Goal: Check status: Check status

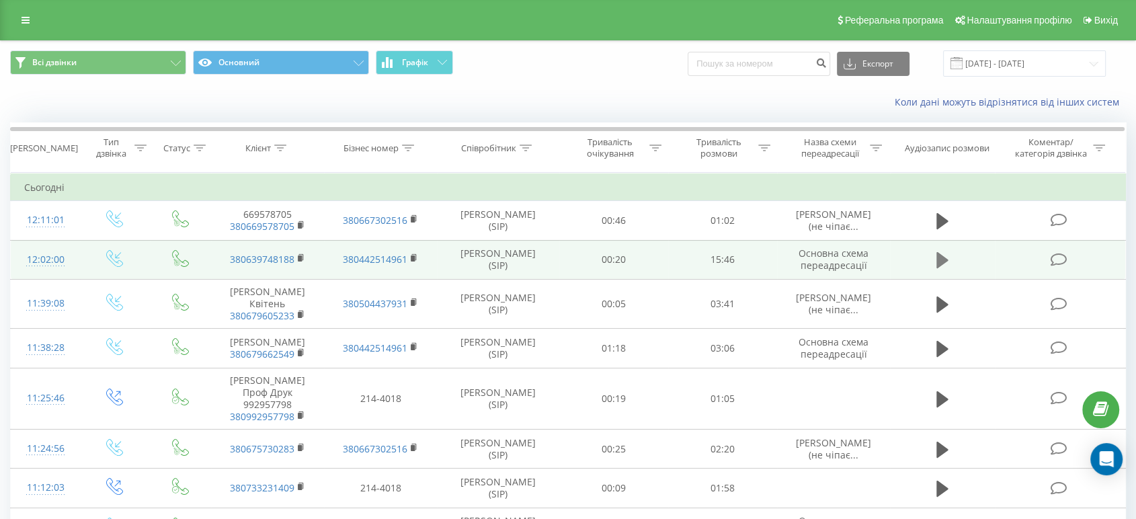
click at [941, 257] on icon at bounding box center [943, 260] width 12 height 16
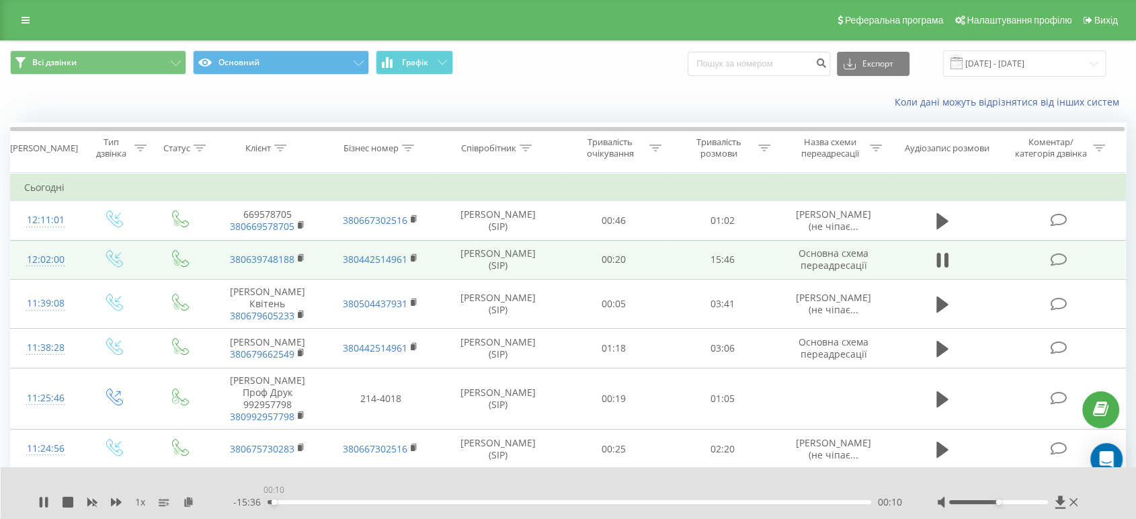
click at [274, 504] on div "00:10" at bounding box center [274, 502] width 5 height 5
click at [270, 504] on div "00:03" at bounding box center [270, 502] width 5 height 5
click at [1029, 502] on div at bounding box center [998, 502] width 99 height 4
click at [271, 501] on div "00:06" at bounding box center [271, 502] width 5 height 5
click at [947, 259] on icon at bounding box center [947, 260] width 4 height 15
